Goal: Information Seeking & Learning: Learn about a topic

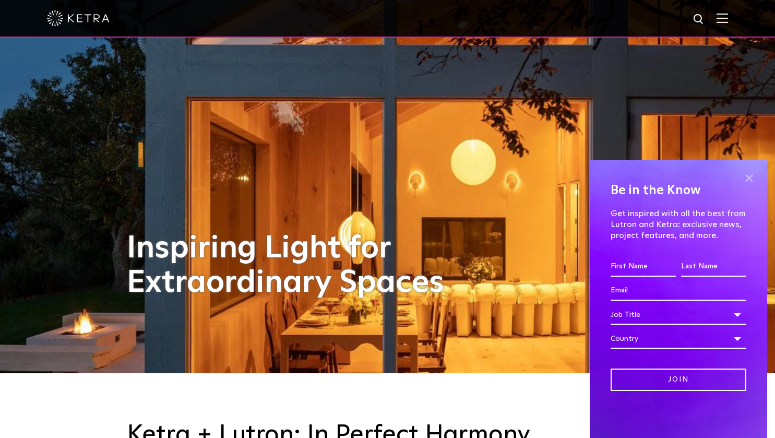
click at [753, 180] on span at bounding box center [749, 178] width 16 height 16
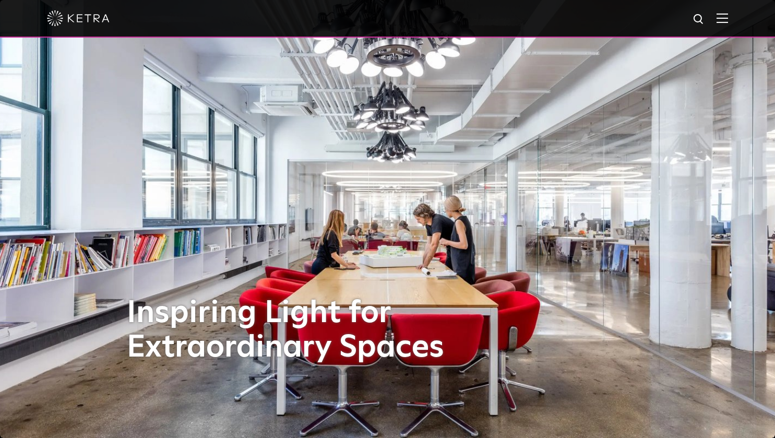
click at [728, 18] on img at bounding box center [722, 18] width 11 height 10
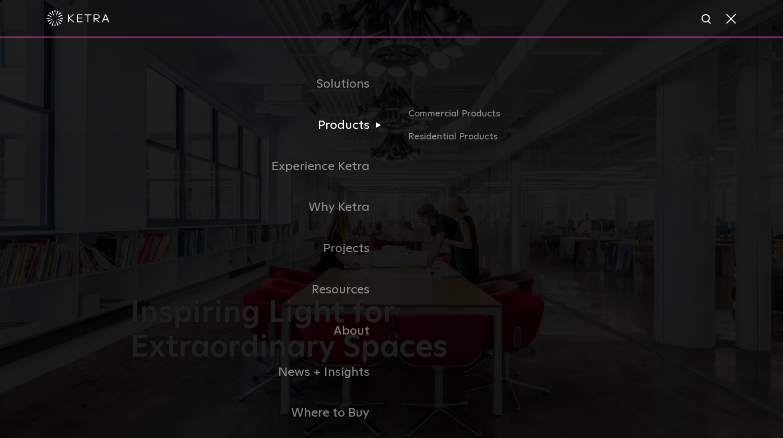
click at [334, 134] on link "Products" at bounding box center [260, 125] width 261 height 41
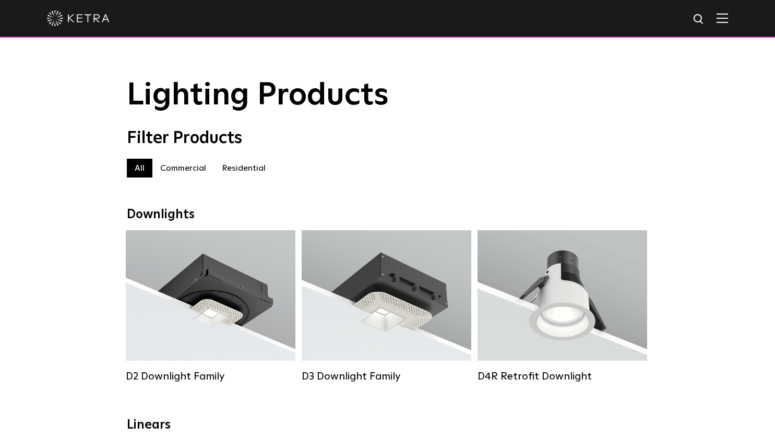
click at [728, 18] on img at bounding box center [722, 18] width 11 height 10
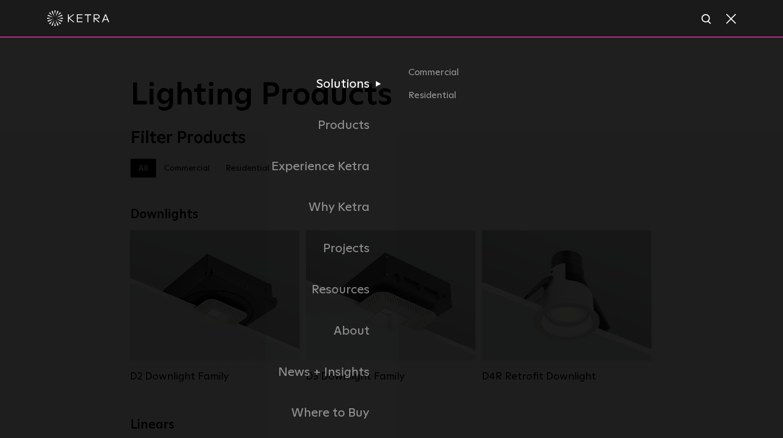
click at [336, 95] on link "Solutions" at bounding box center [260, 84] width 261 height 41
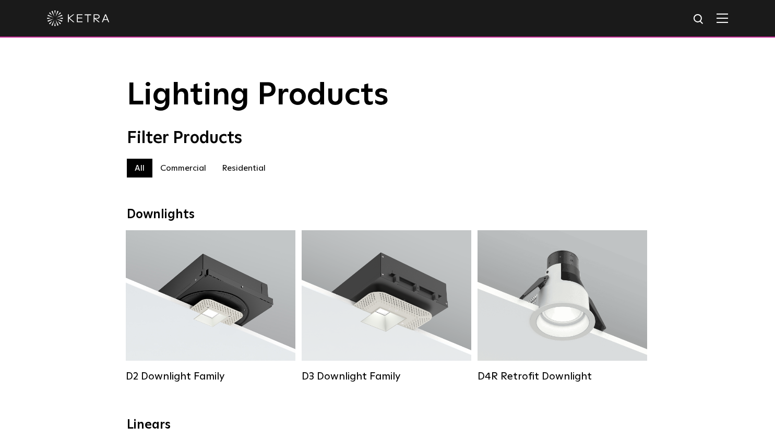
click at [728, 18] on img at bounding box center [722, 18] width 11 height 10
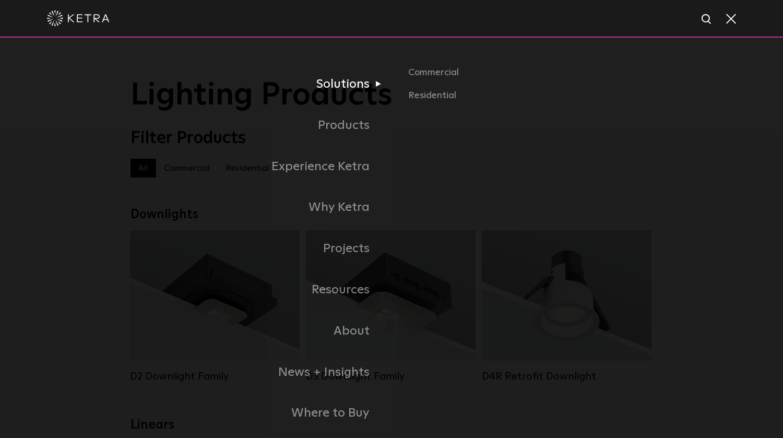
click at [334, 86] on link "Solutions" at bounding box center [260, 84] width 261 height 41
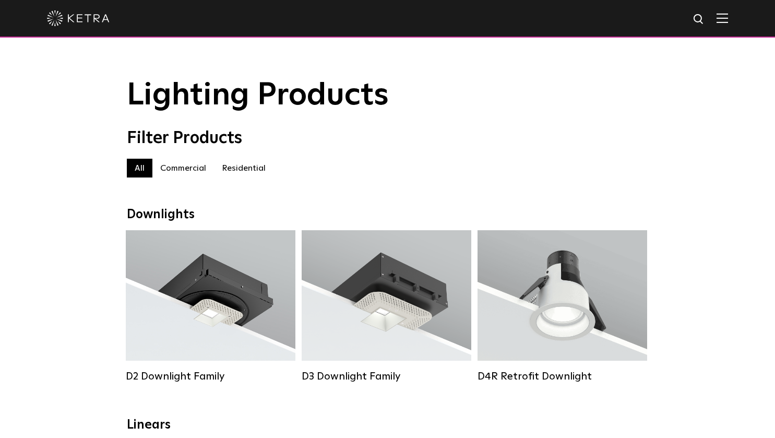
click at [728, 18] on img at bounding box center [722, 18] width 11 height 10
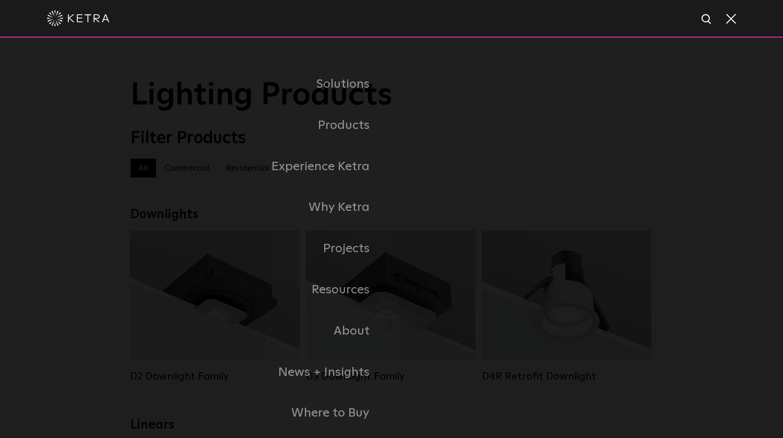
click at [81, 23] on img at bounding box center [78, 18] width 63 height 16
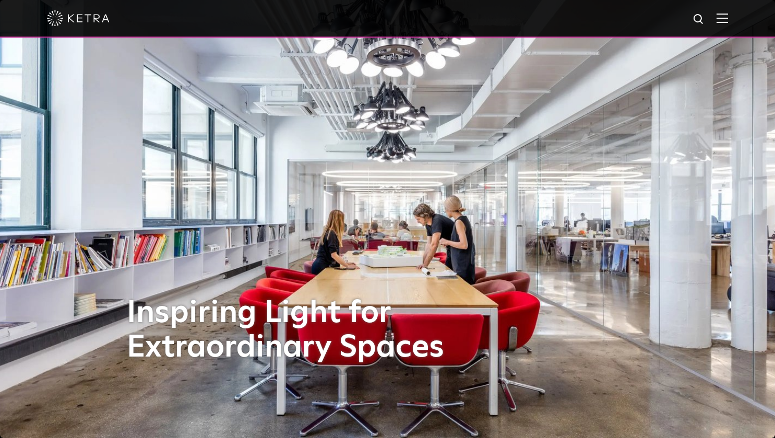
click at [728, 18] on img at bounding box center [722, 18] width 11 height 10
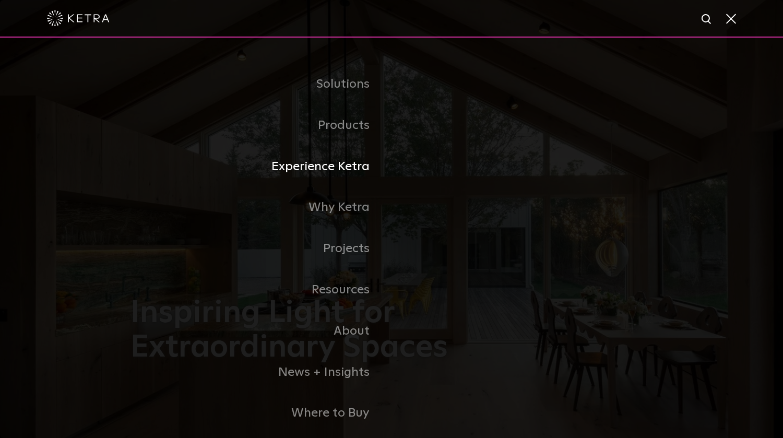
click at [286, 174] on link "Experience Ketra" at bounding box center [260, 166] width 261 height 41
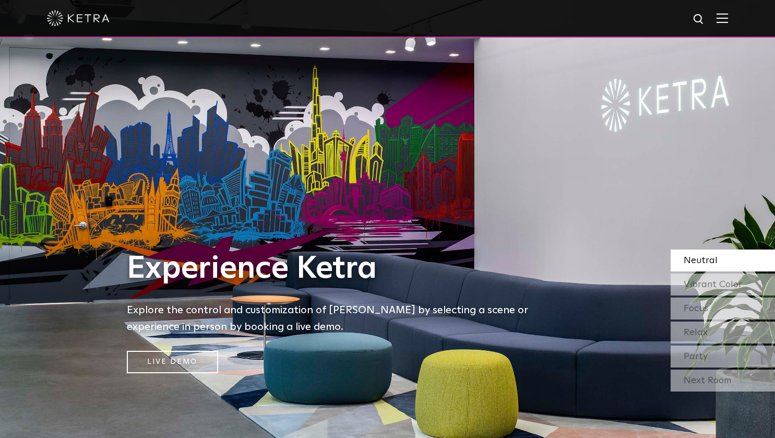
click at [728, 22] on img at bounding box center [722, 18] width 11 height 10
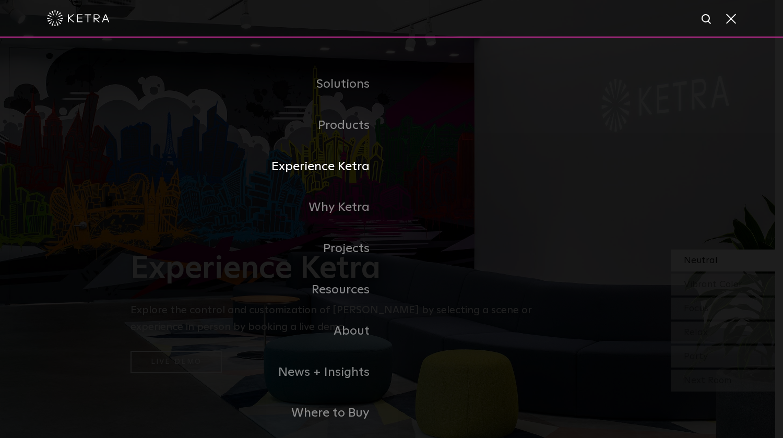
click at [290, 168] on link "Experience Ketra" at bounding box center [260, 166] width 261 height 41
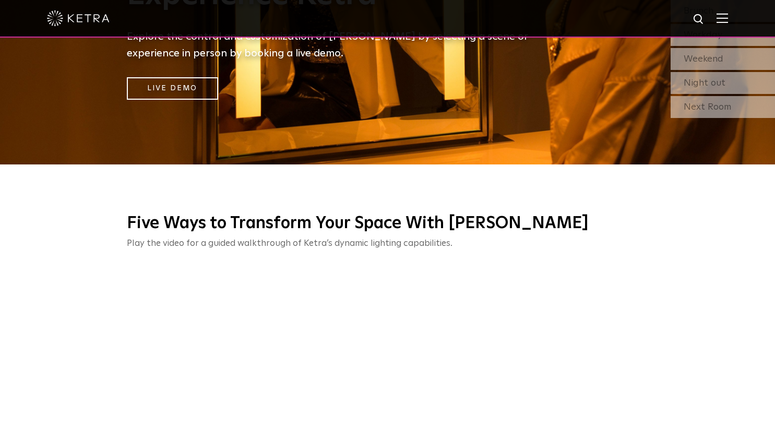
scroll to position [204, 0]
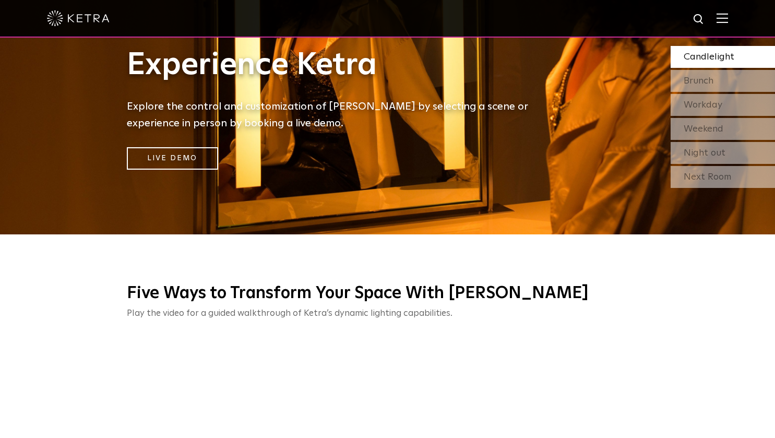
click at [728, 20] on img at bounding box center [722, 18] width 11 height 10
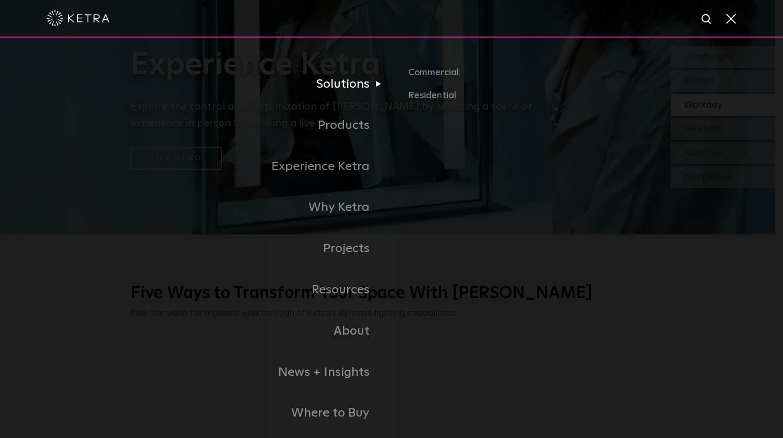
click at [341, 92] on link "Solutions" at bounding box center [260, 84] width 261 height 41
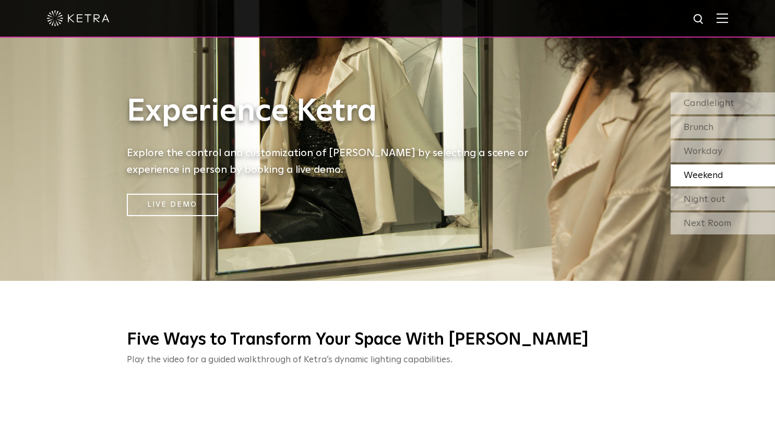
scroll to position [152, 0]
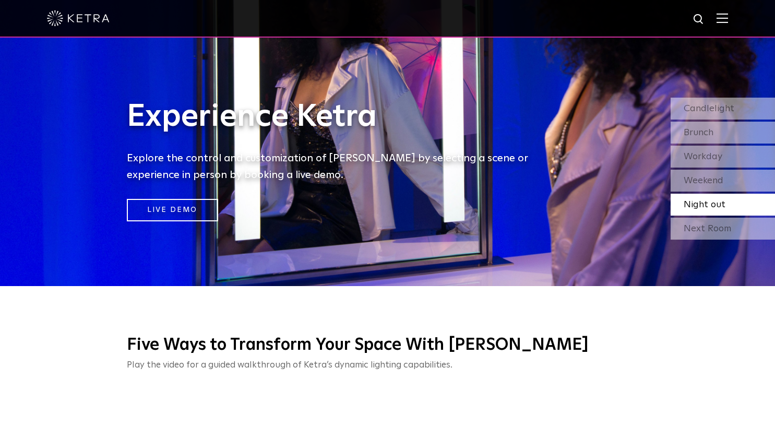
click at [723, 20] on div at bounding box center [387, 18] width 681 height 37
click at [726, 21] on img at bounding box center [722, 18] width 11 height 10
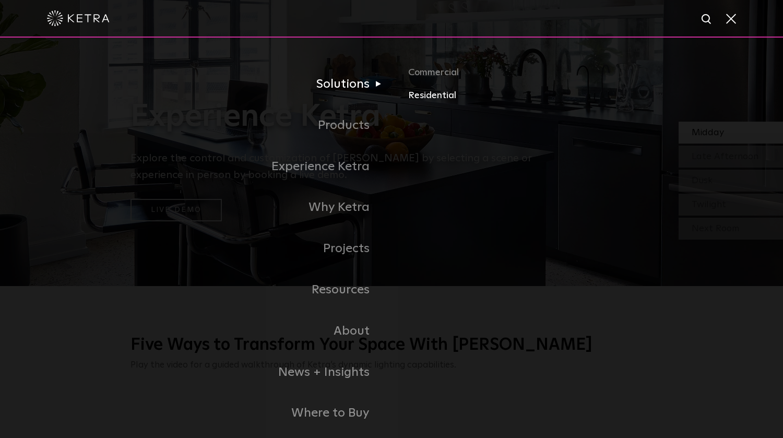
click at [420, 101] on link "Residential" at bounding box center [530, 95] width 244 height 15
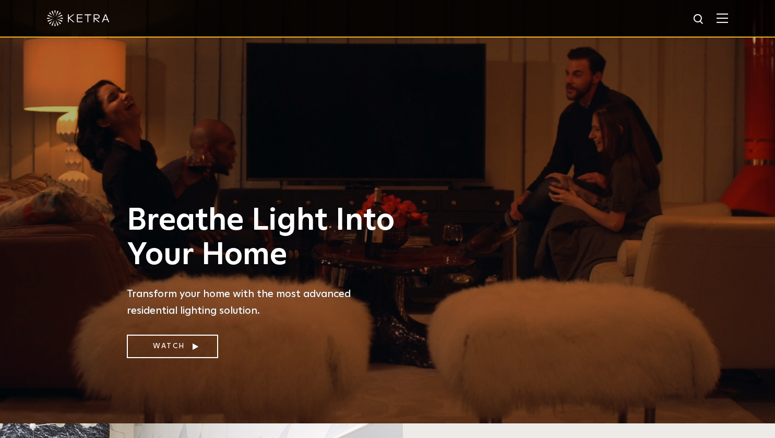
scroll to position [13, 0]
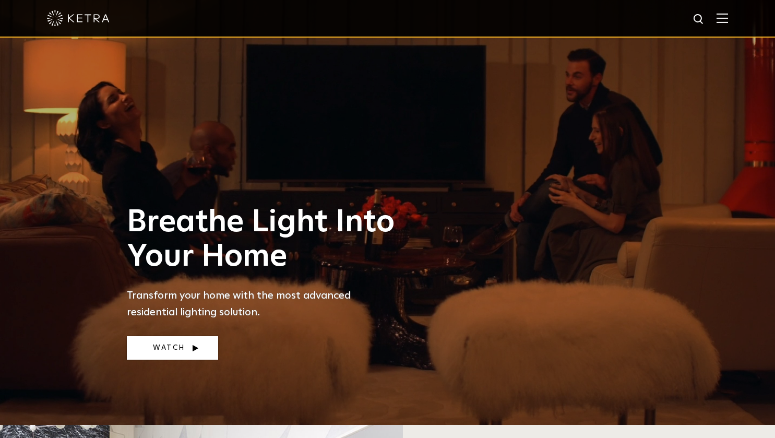
click at [176, 348] on link "Watch" at bounding box center [172, 347] width 91 height 23
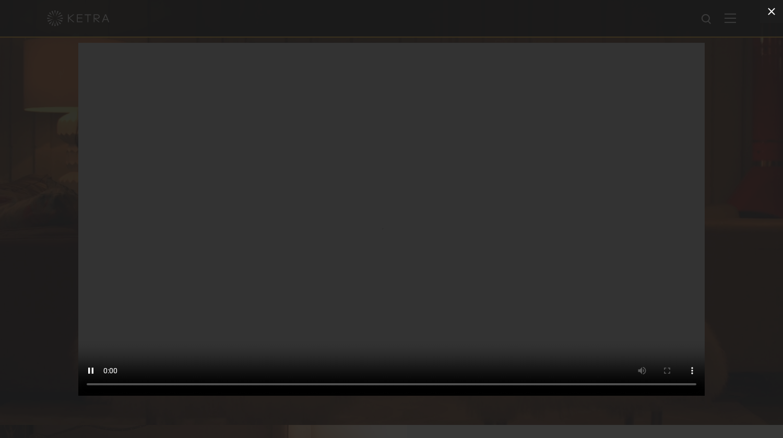
click at [768, 15] on div "1 / 1 Your browser doesn't support HTML5 video" at bounding box center [391, 219] width 783 height 438
click at [768, 10] on icon at bounding box center [771, 11] width 13 height 13
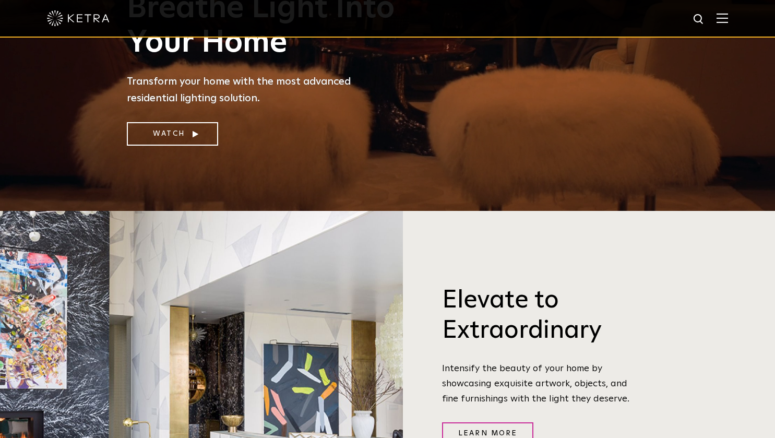
scroll to position [0, 0]
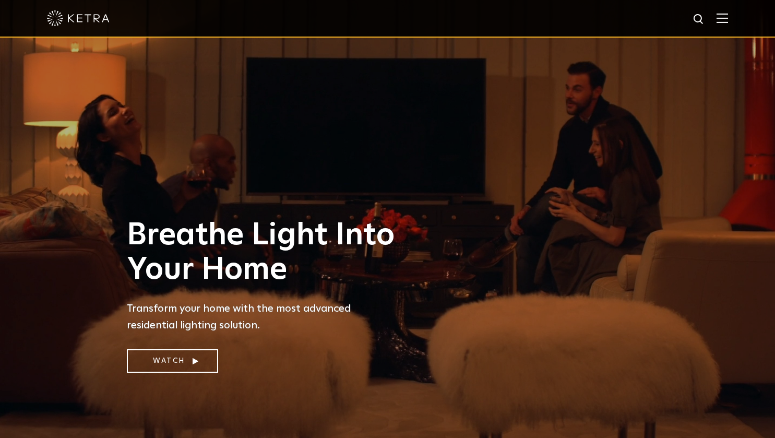
click at [728, 22] on img at bounding box center [722, 18] width 11 height 10
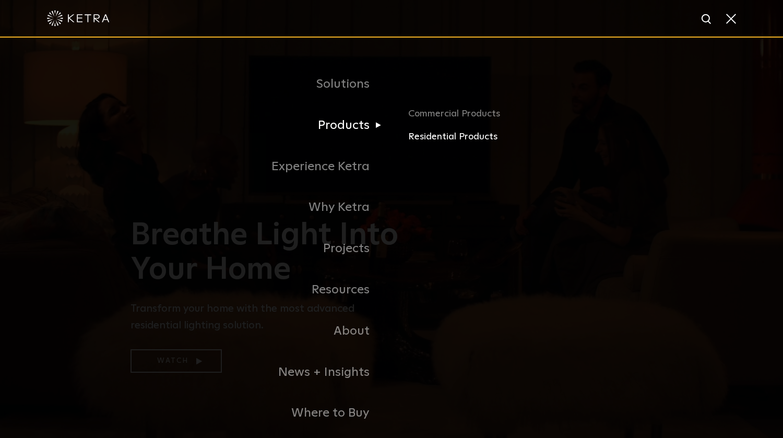
click at [424, 135] on link "Residential Products" at bounding box center [530, 136] width 244 height 15
